Goal: Task Accomplishment & Management: Manage account settings

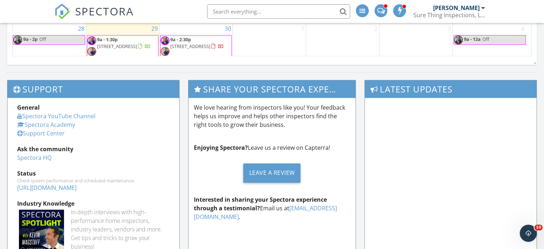
scroll to position [536, 0]
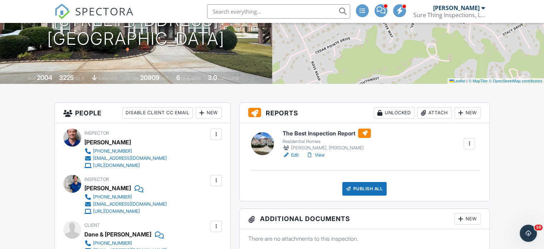
click at [323, 153] on link "View" at bounding box center [315, 154] width 19 height 7
